Goal: Transaction & Acquisition: Obtain resource

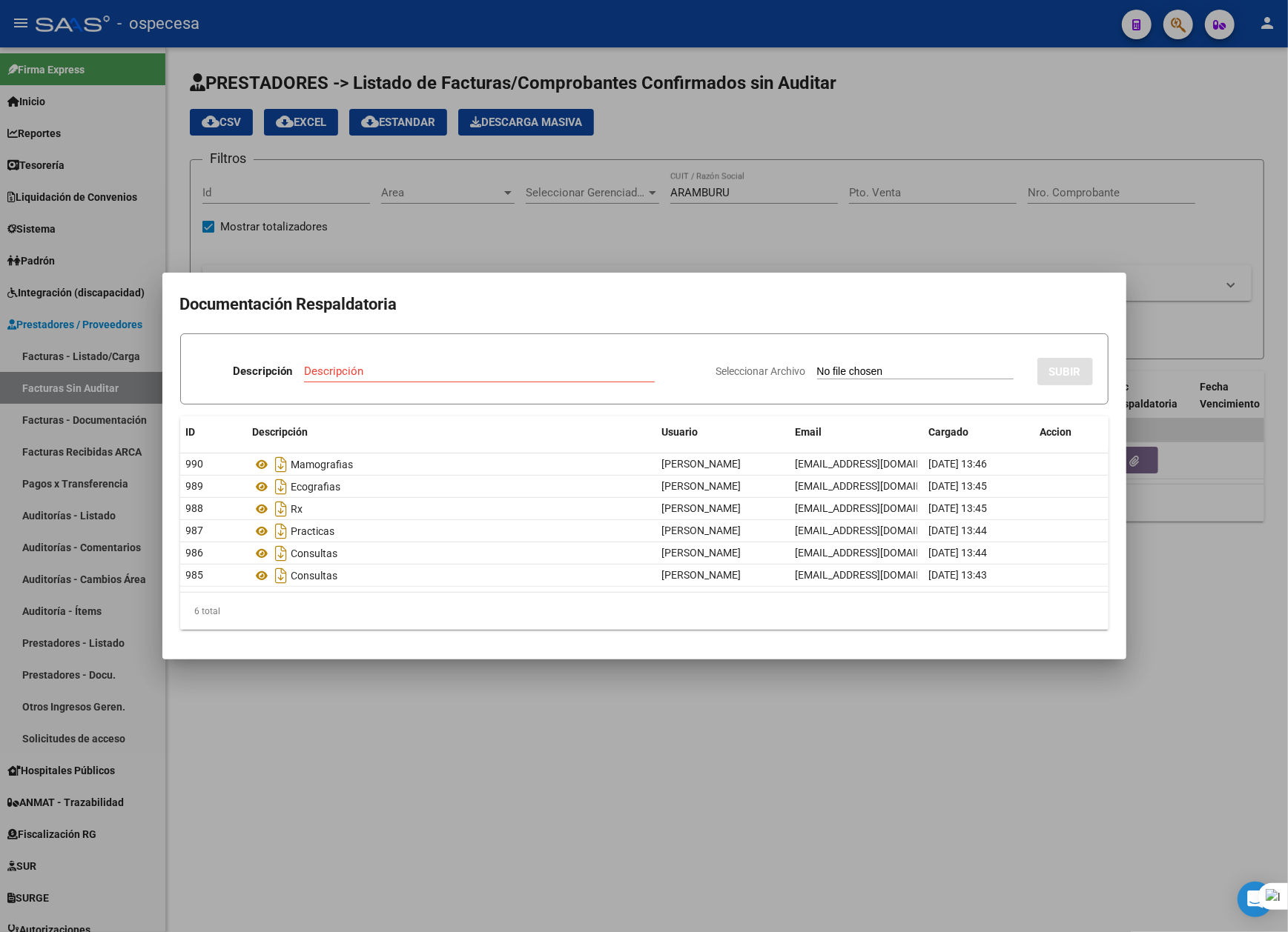
click at [1123, 763] on div at bounding box center [644, 466] width 1288 height 932
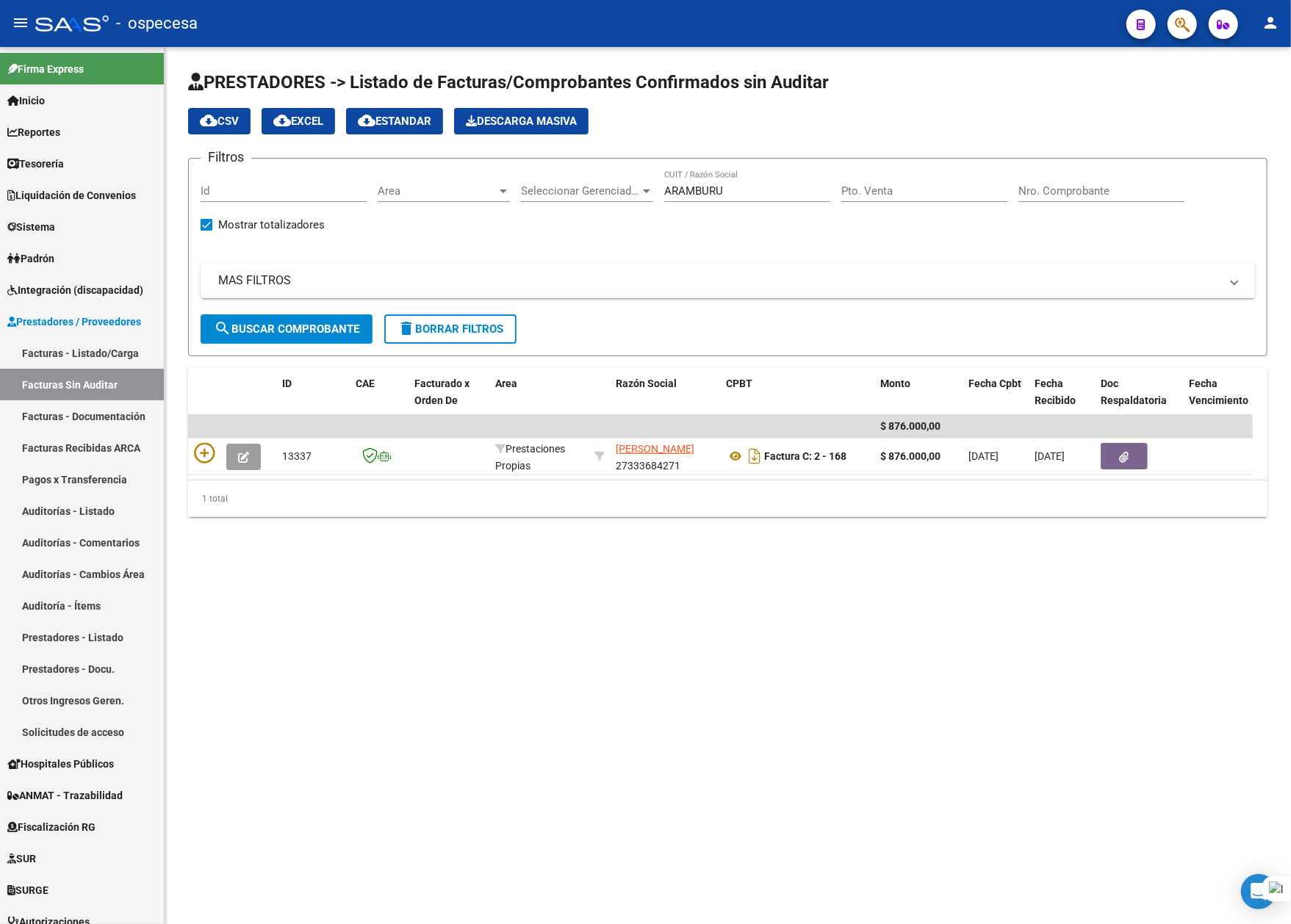
click at [812, 678] on mat-sidenav-content "PRESTADORES -> Listado de Facturas/Comprobantes Confirmados sin Auditar cloud_d…" at bounding box center [728, 485] width 1126 height 877
click at [70, 351] on link "Facturas - Listado/Carga" at bounding box center [82, 352] width 164 height 31
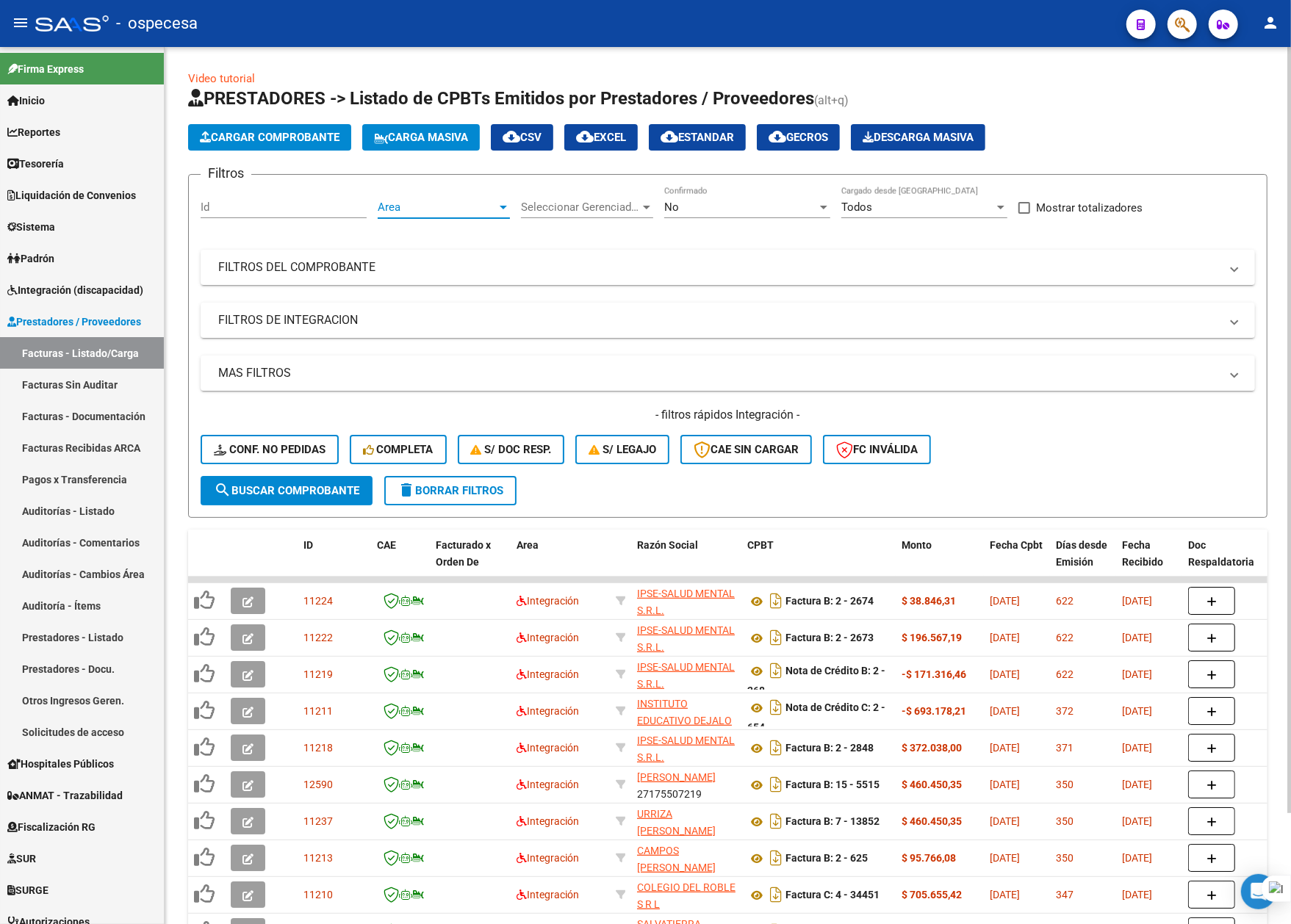
click at [438, 207] on span "Area" at bounding box center [437, 207] width 119 height 14
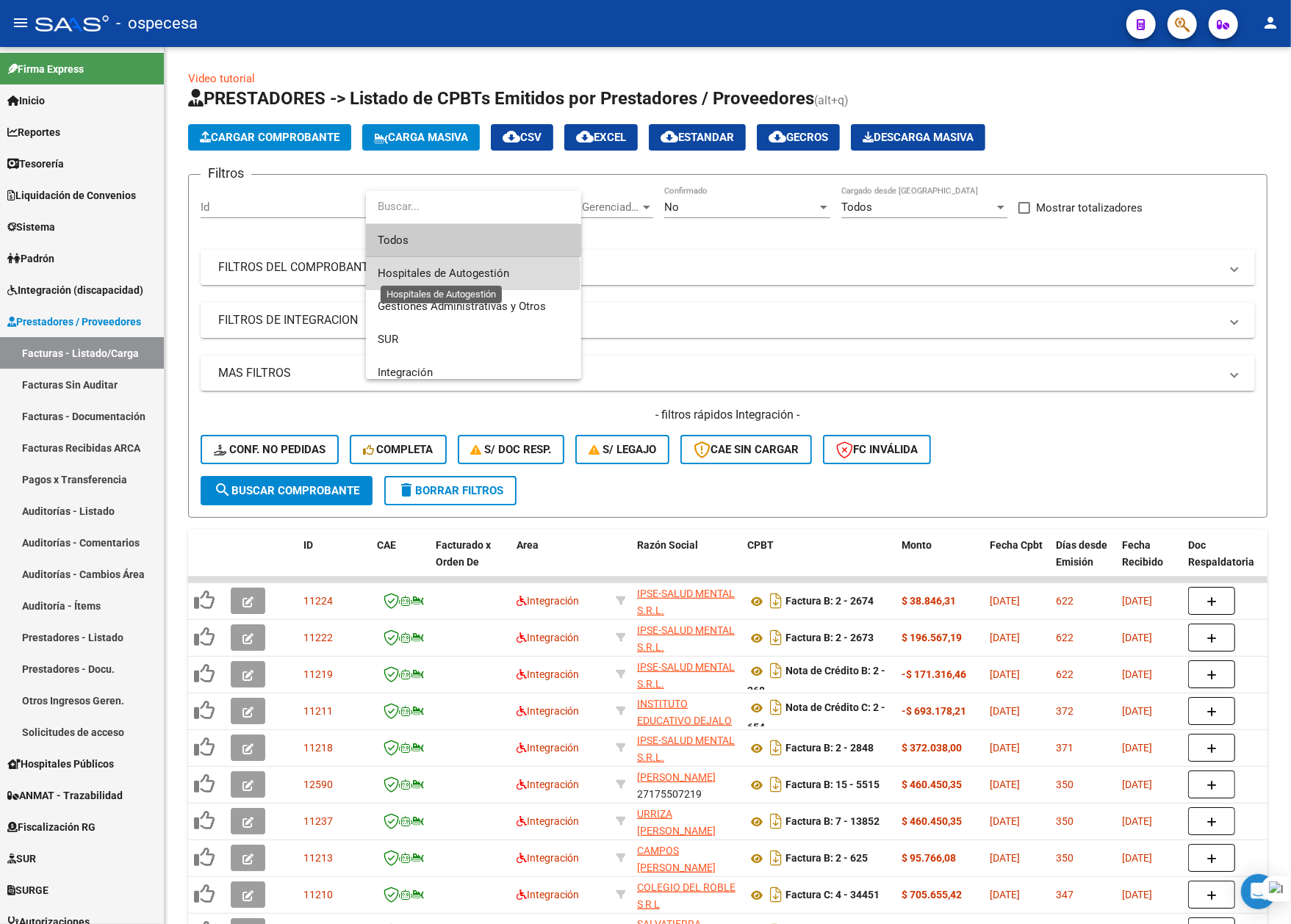
click at [471, 273] on span "Hospitales de Autogestión" at bounding box center [443, 273] width 132 height 14
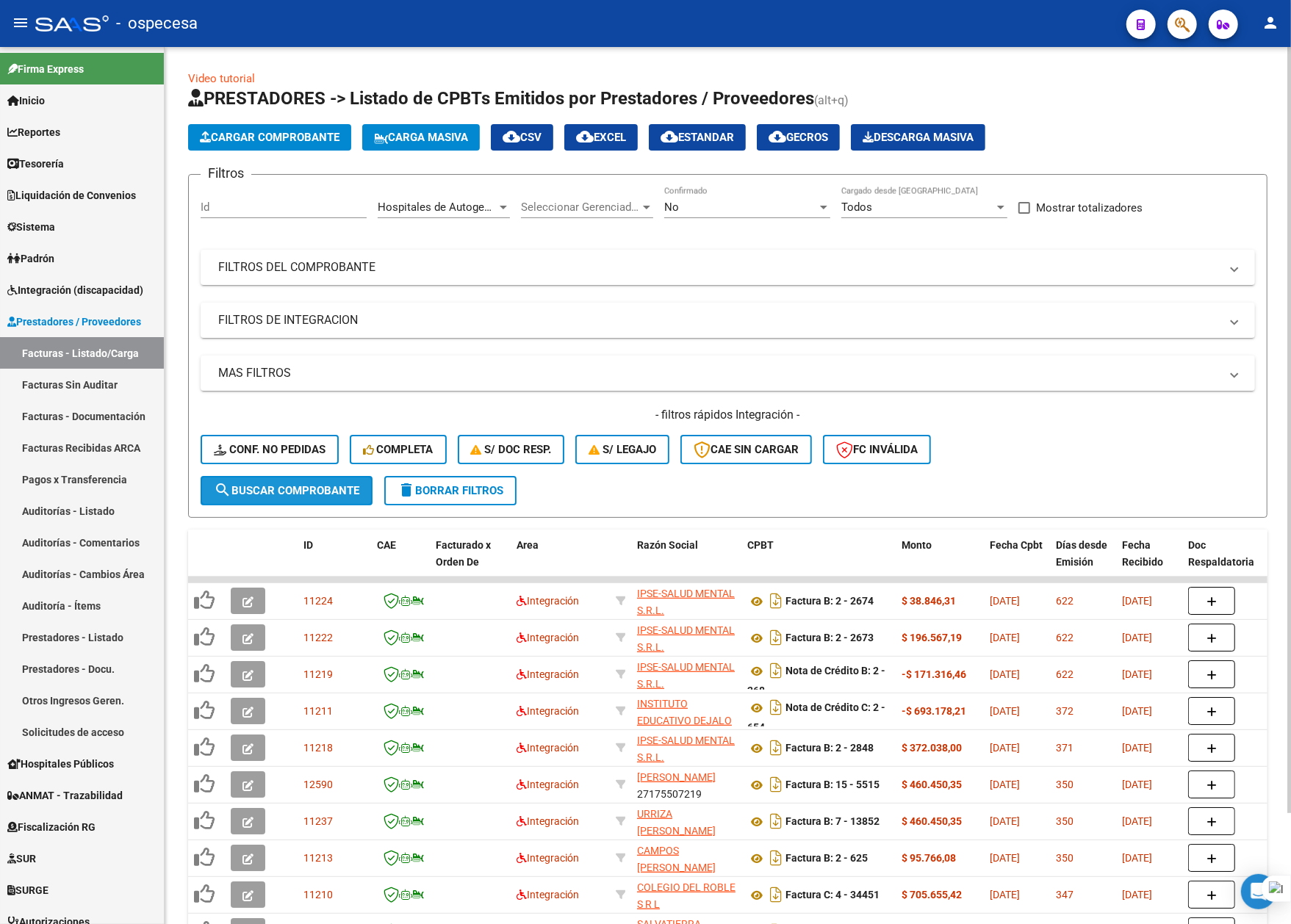
click at [307, 481] on button "search Buscar Comprobante" at bounding box center [286, 491] width 172 height 30
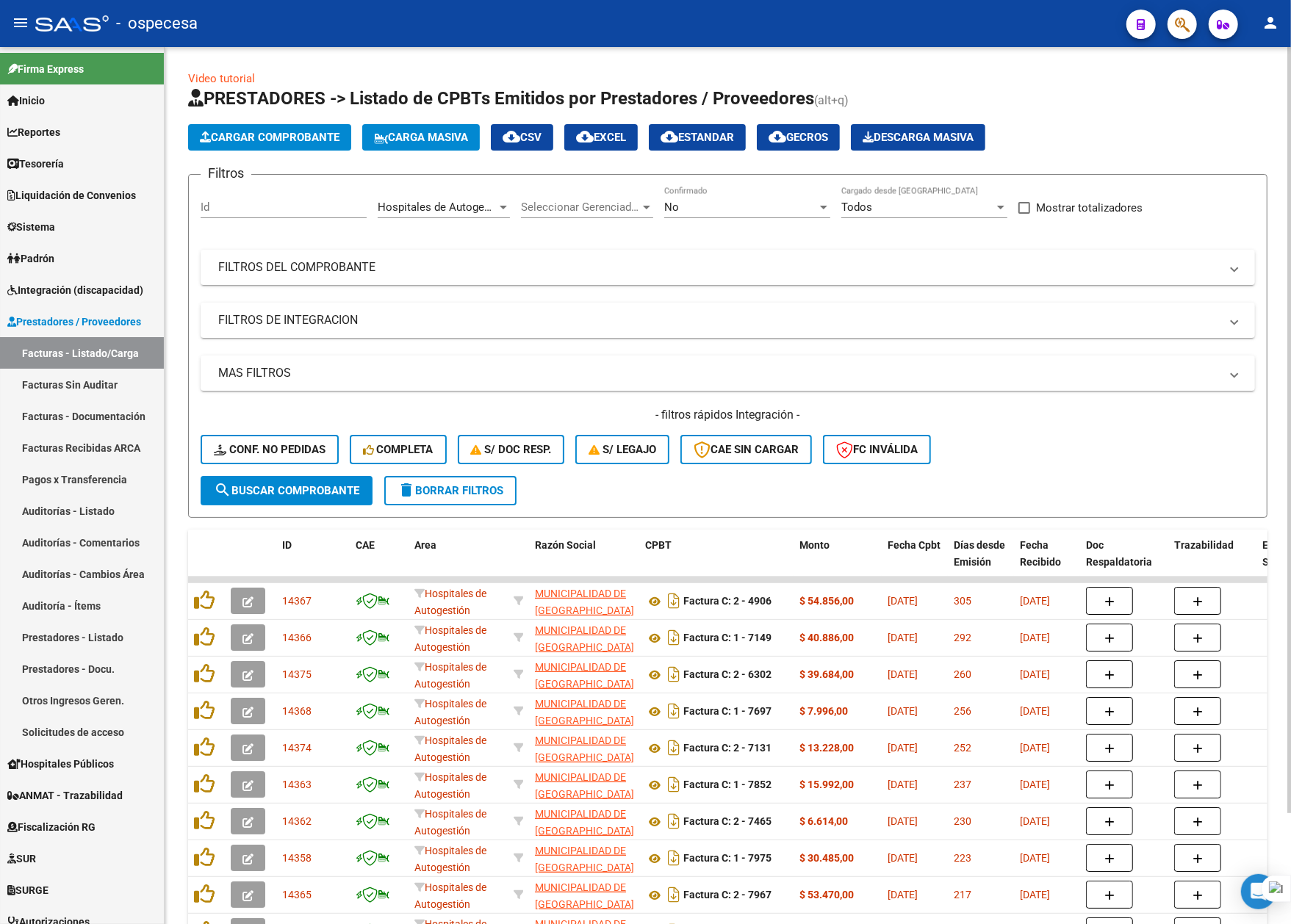
click at [442, 198] on div "Hospitales de Autogestión Area" at bounding box center [444, 202] width 132 height 31
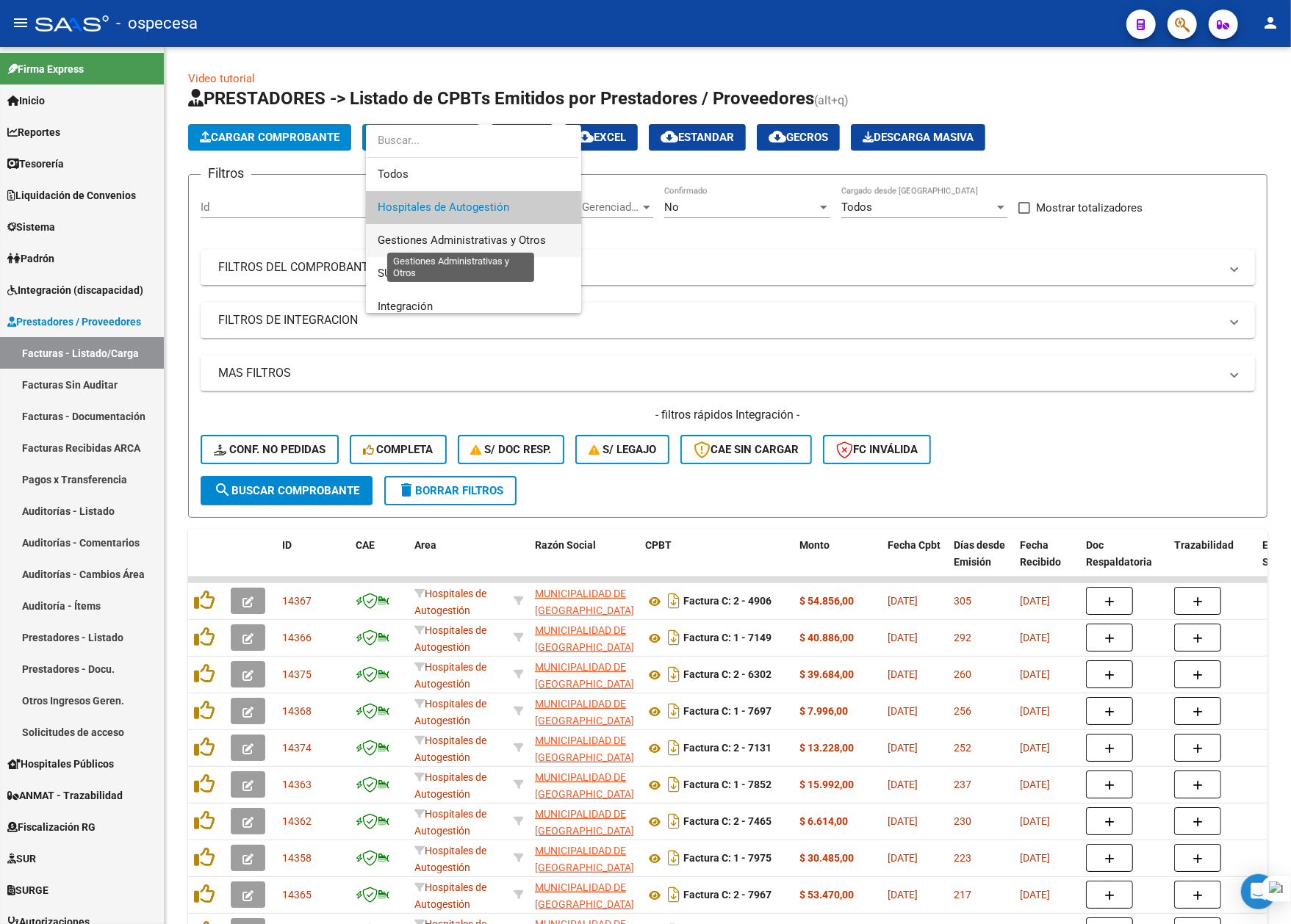
click at [438, 242] on span "Gestiones Administrativas y Otros" at bounding box center [462, 240] width 168 height 14
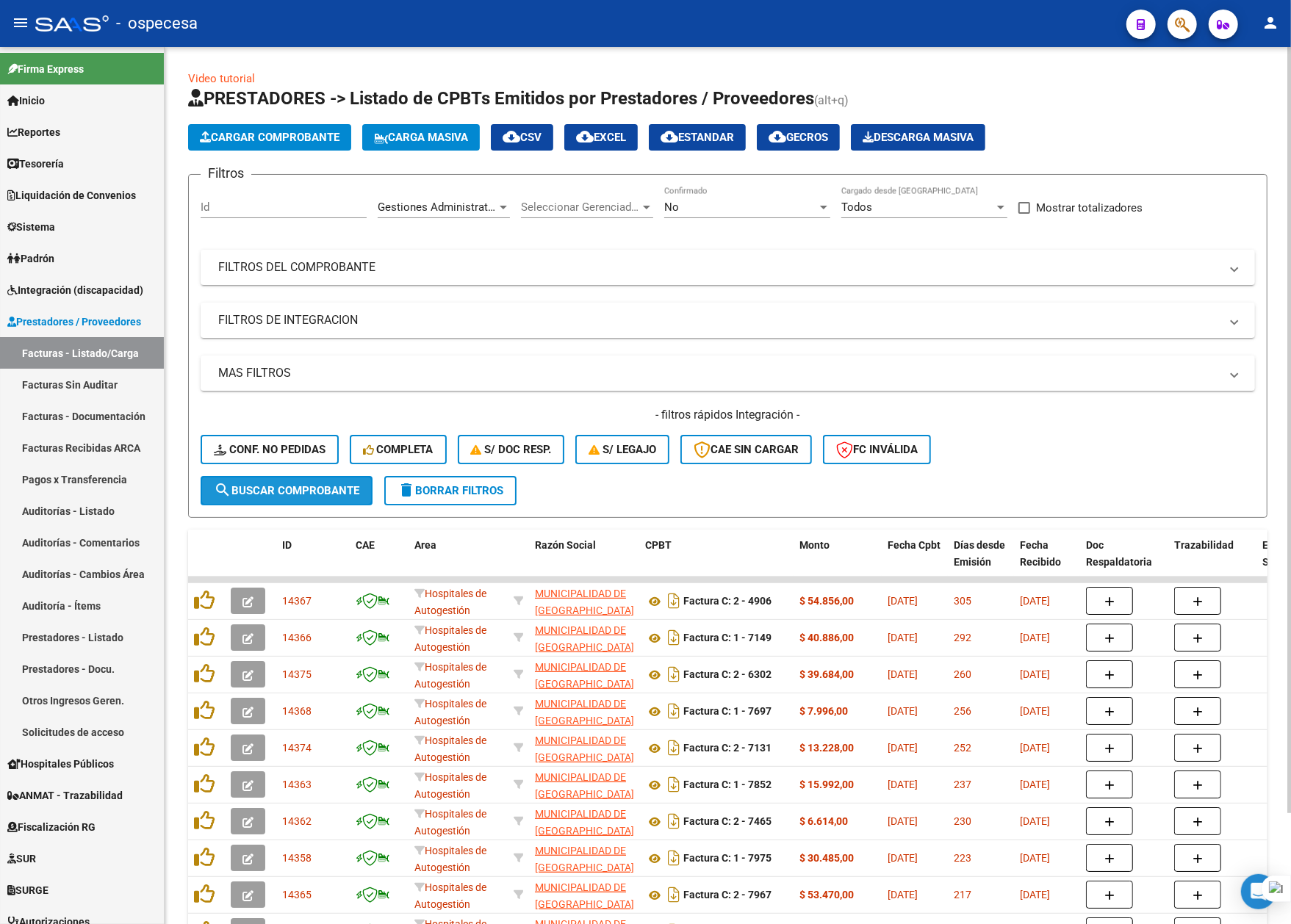
click at [340, 495] on span "search Buscar Comprobante" at bounding box center [286, 491] width 145 height 14
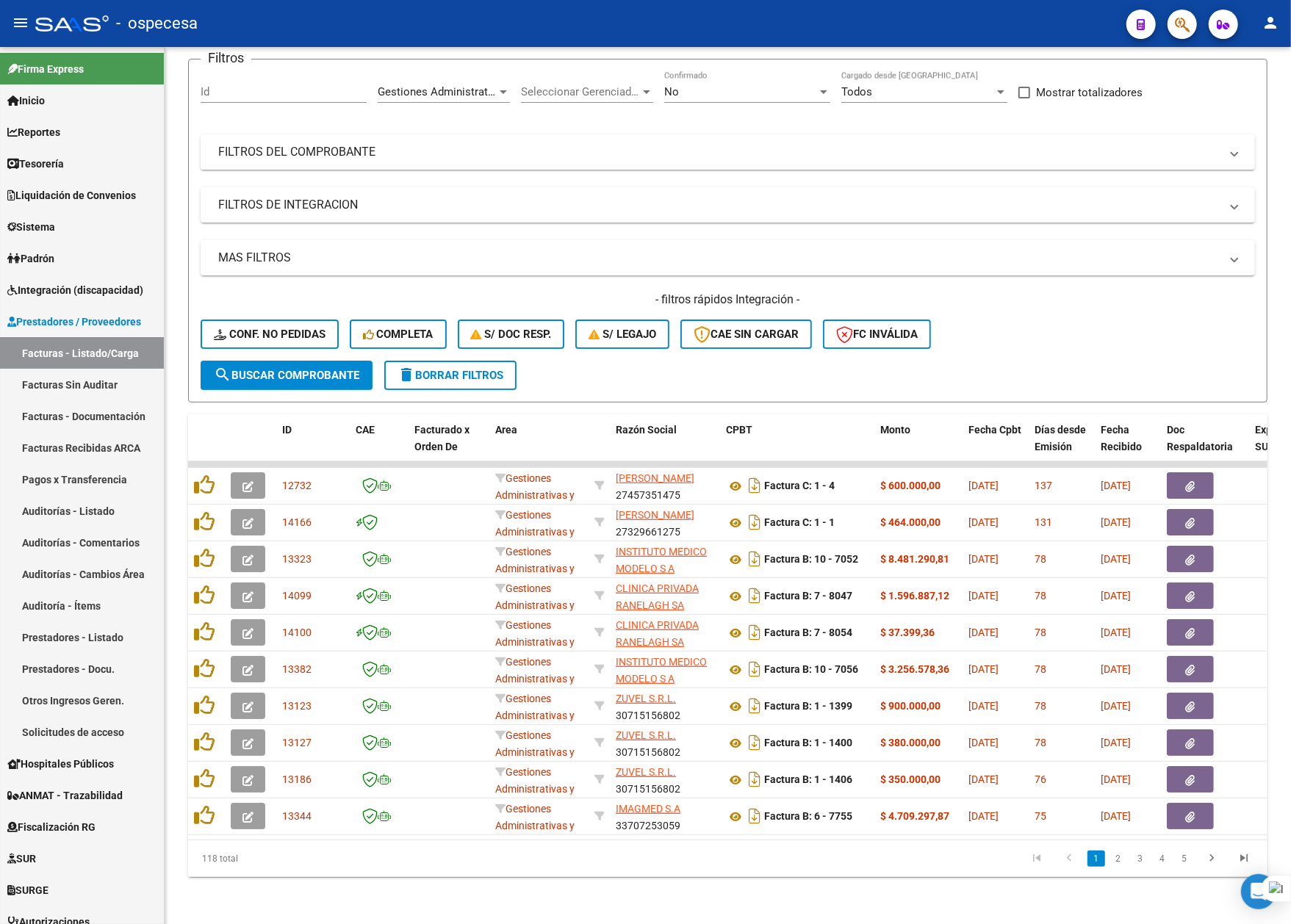
scroll to position [128, 0]
click at [1115, 862] on link "2" at bounding box center [1118, 859] width 18 height 16
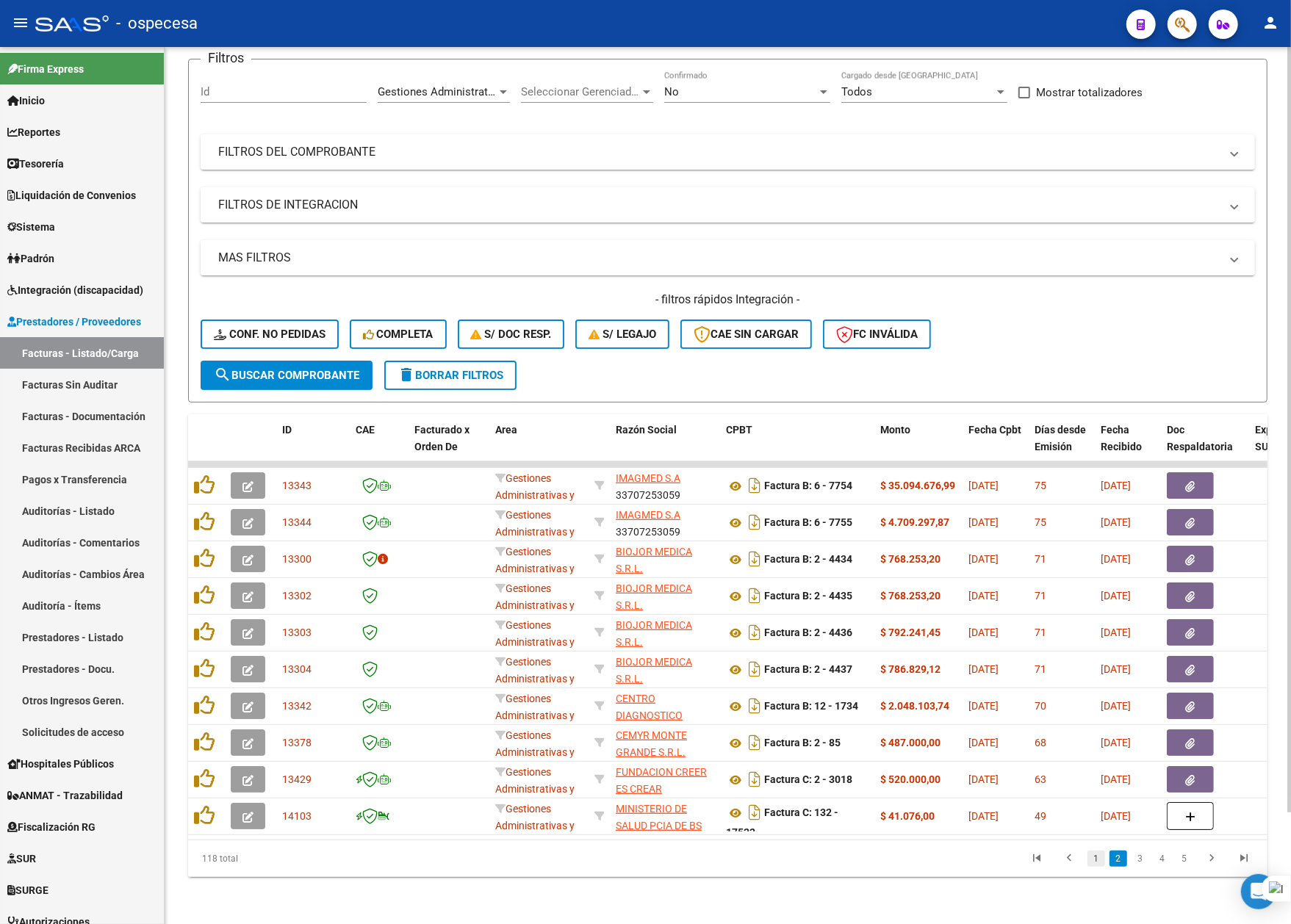
click at [1093, 855] on link "1" at bounding box center [1096, 859] width 18 height 16
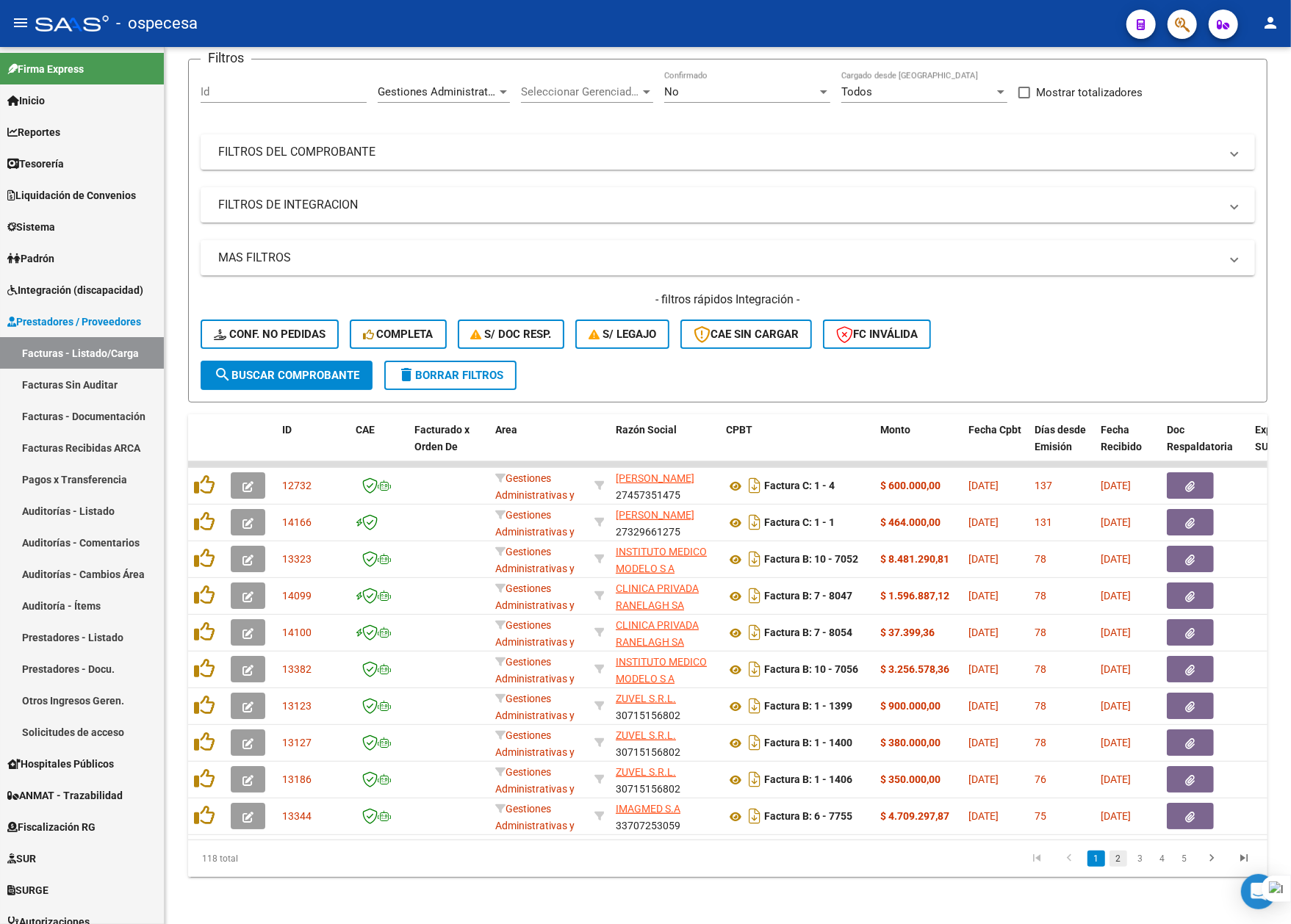
click at [1119, 863] on link "2" at bounding box center [1118, 859] width 18 height 16
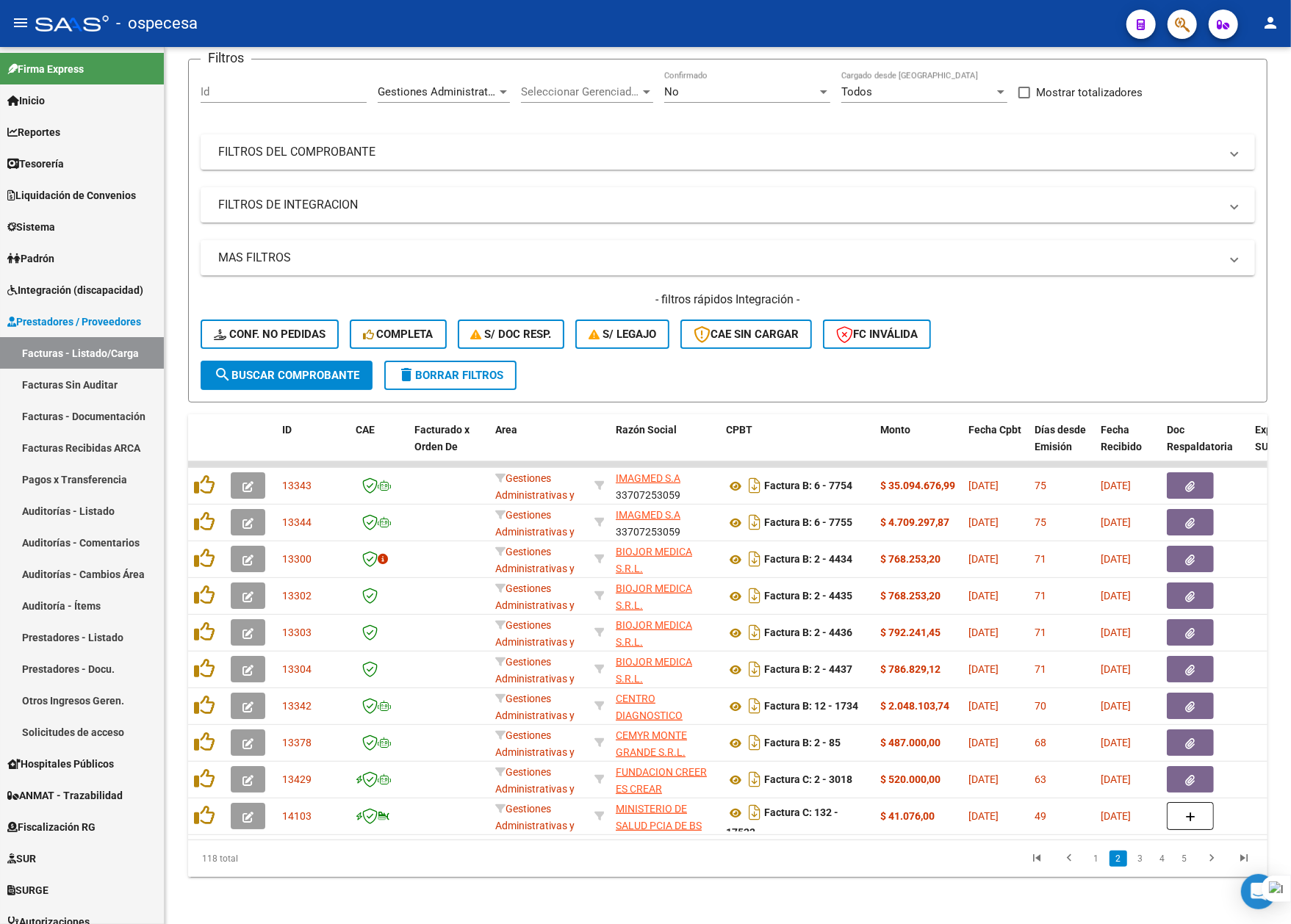
click at [1276, 394] on div at bounding box center [1290, 462] width 1 height 924
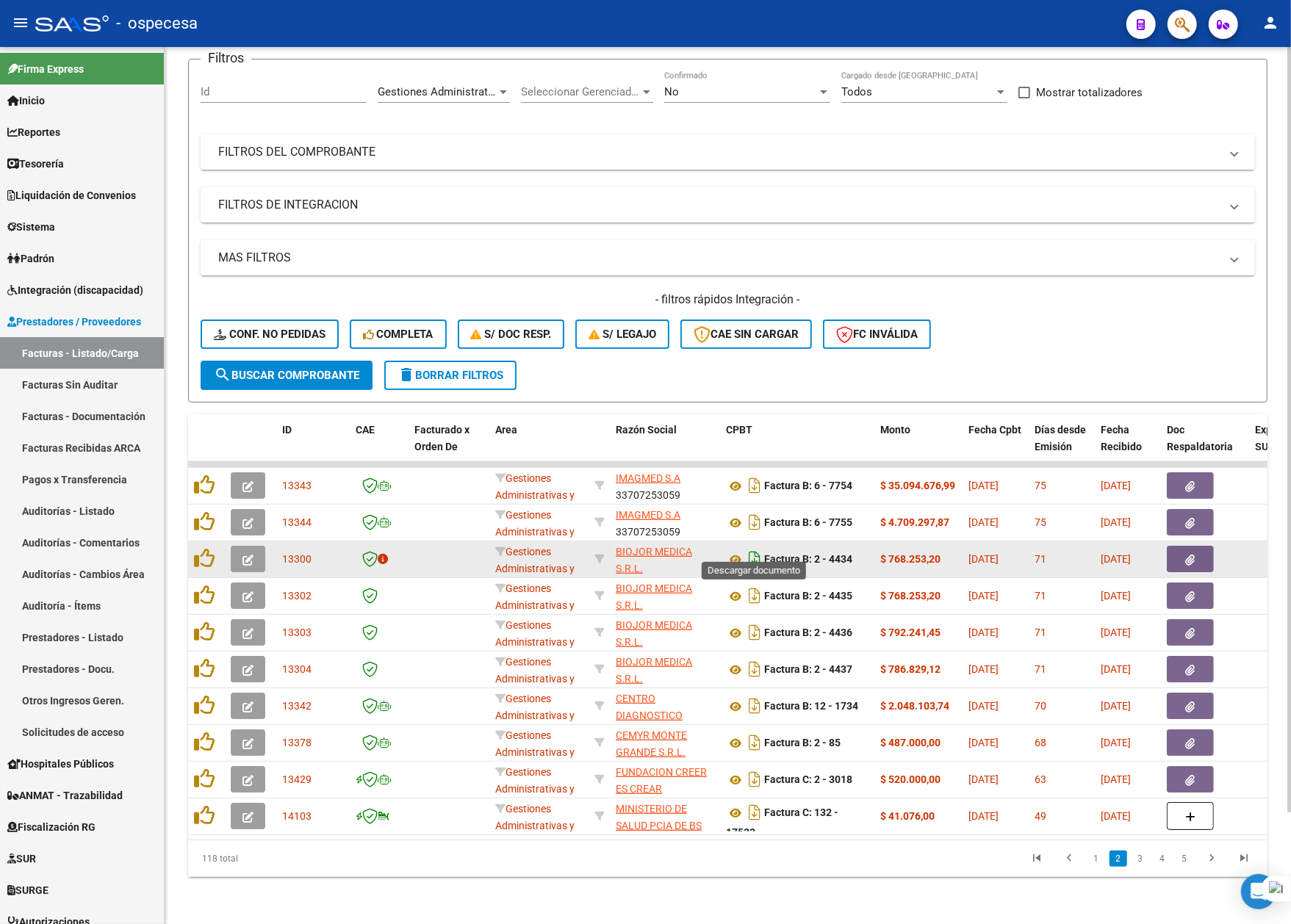
click at [758, 547] on icon "Descargar documento" at bounding box center [754, 559] width 19 height 24
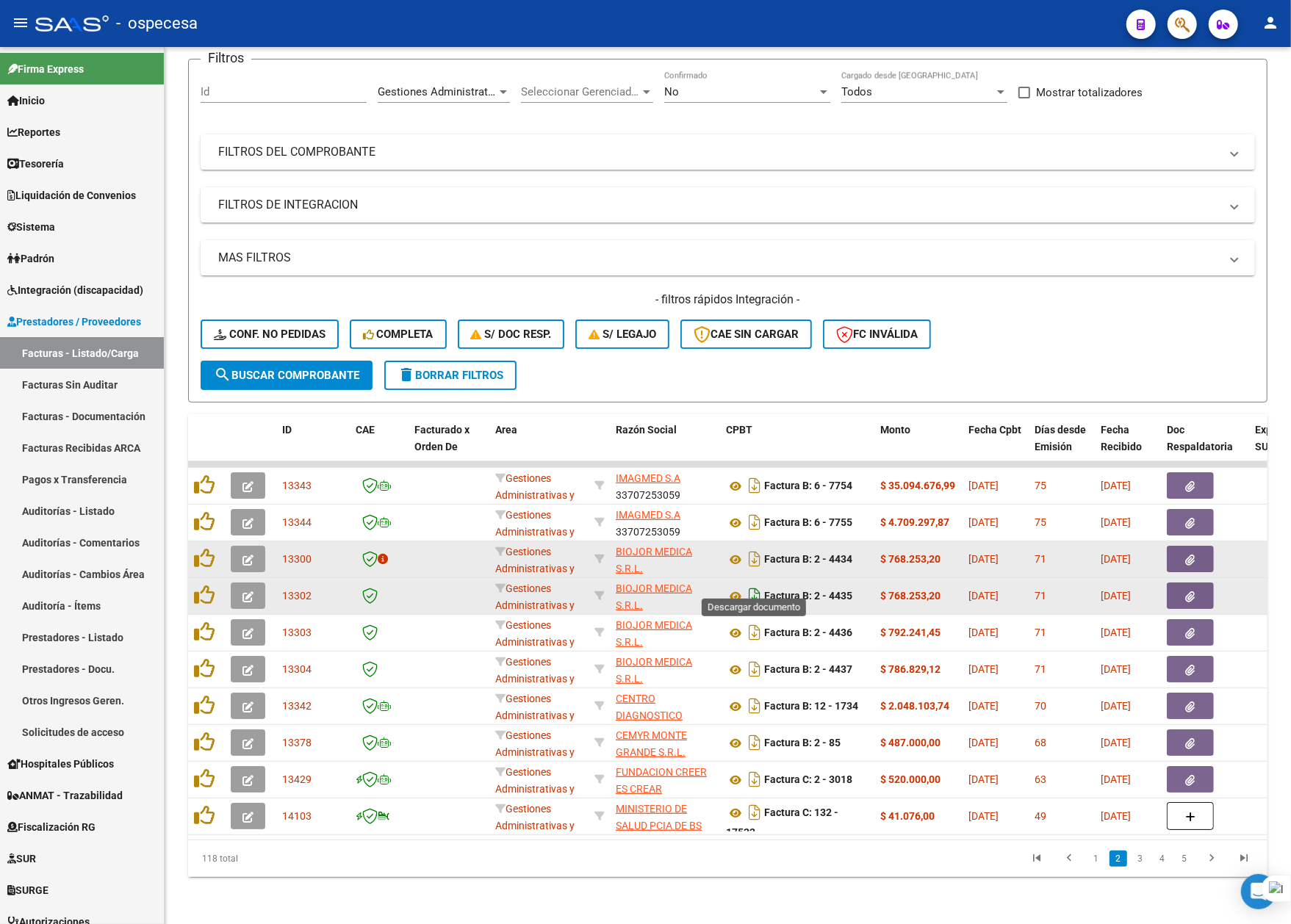
click at [750, 584] on icon "Descargar documento" at bounding box center [754, 596] width 19 height 24
click at [841, 886] on div "Video tutorial PRESTADORES -> Listado de CPBTs Emitidos por Prestadores / Prove…" at bounding box center [728, 428] width 1126 height 993
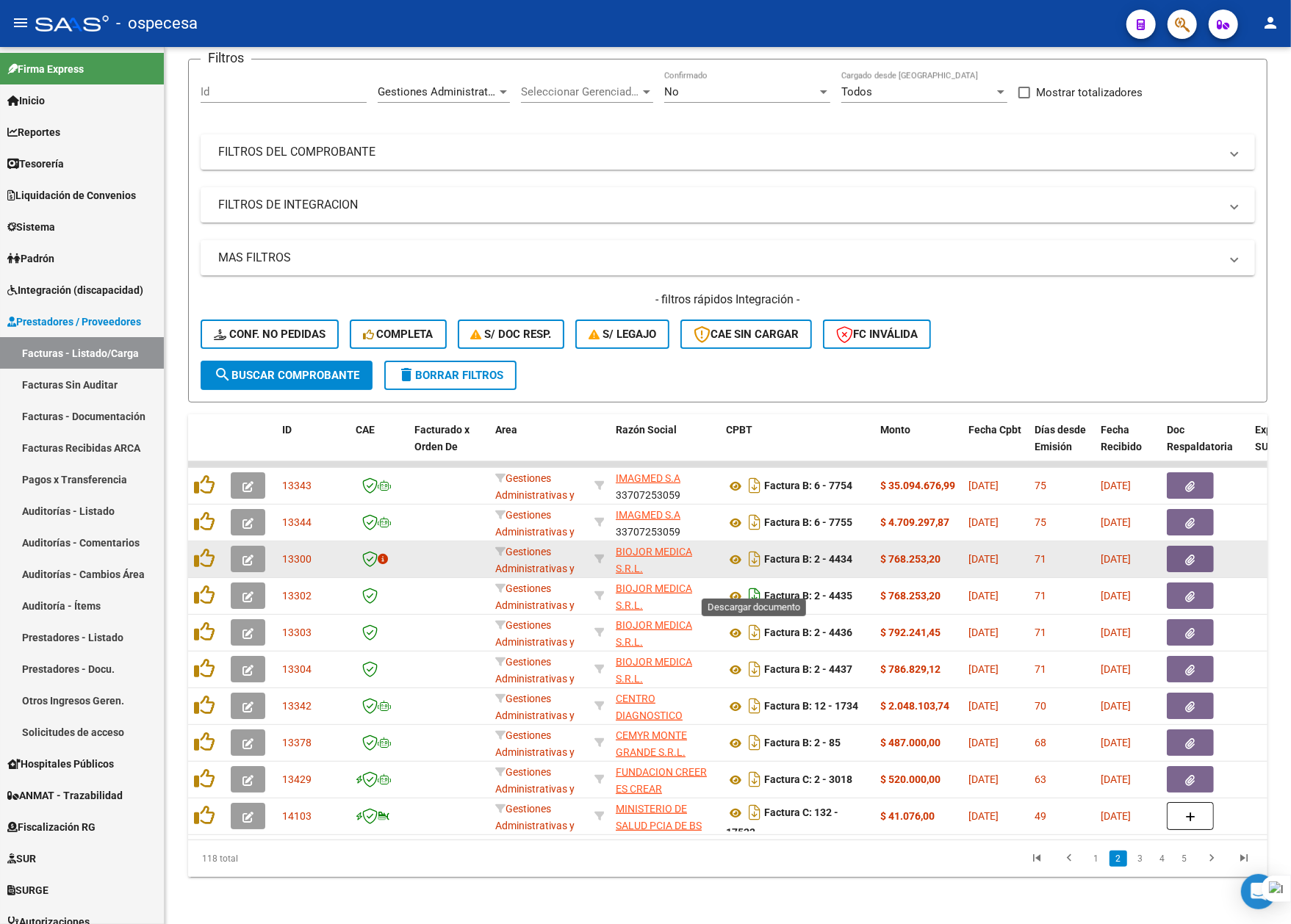
click at [754, 584] on icon "Descargar documento" at bounding box center [754, 596] width 19 height 24
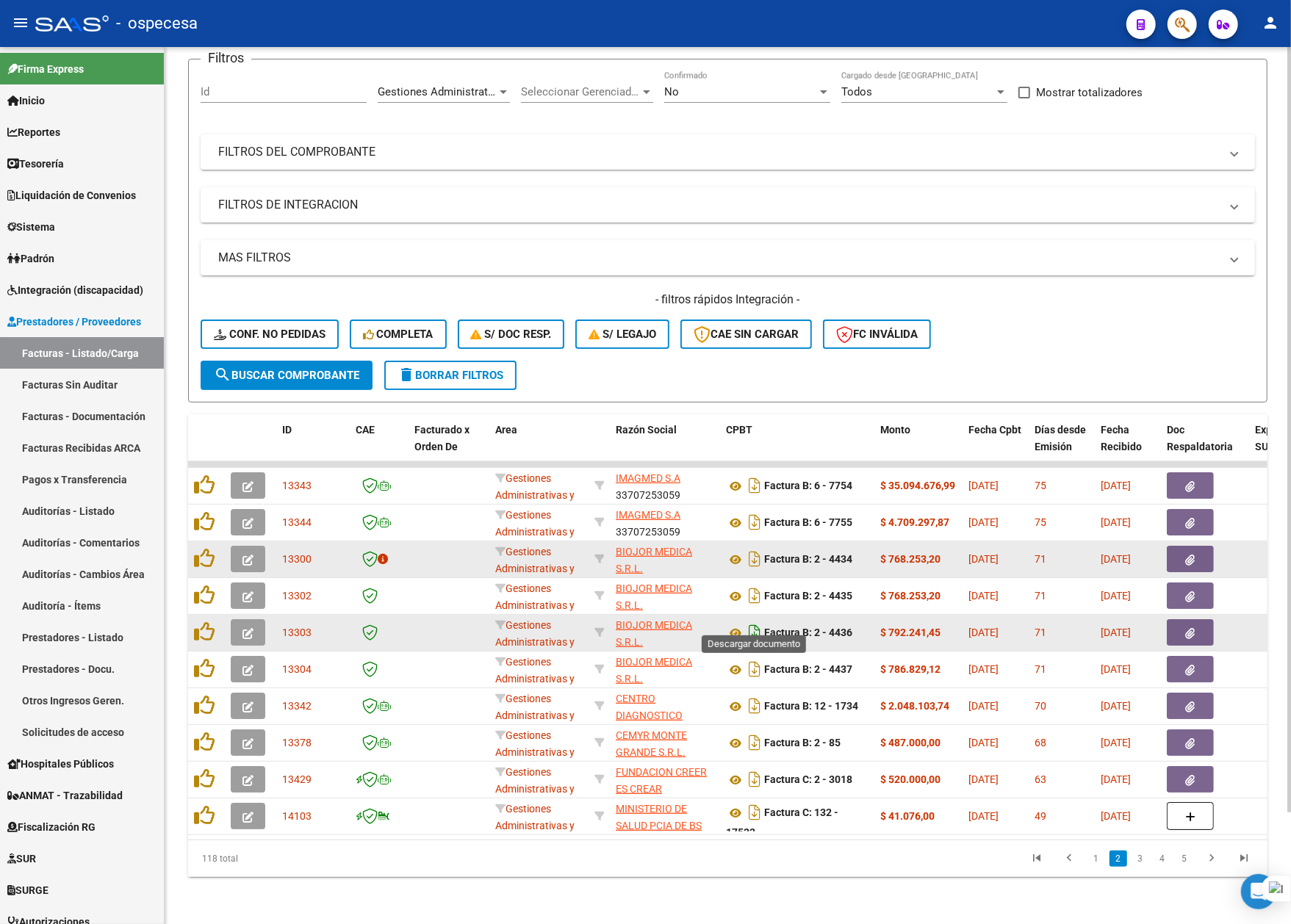
click at [753, 621] on icon "Descargar documento" at bounding box center [754, 633] width 19 height 24
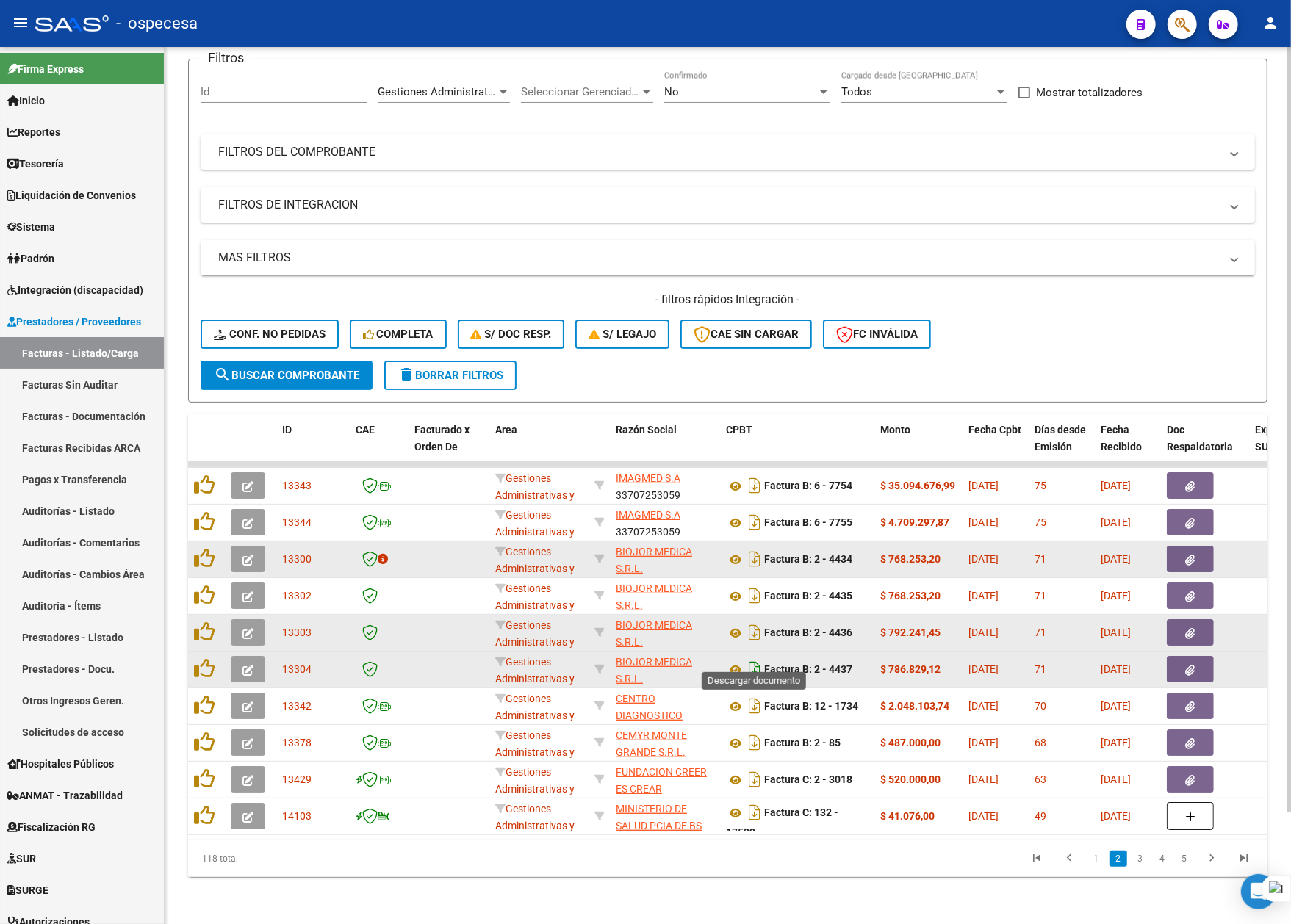
click at [753, 660] on icon "Descargar documento" at bounding box center [754, 669] width 19 height 24
